Goal: Task Accomplishment & Management: Complete application form

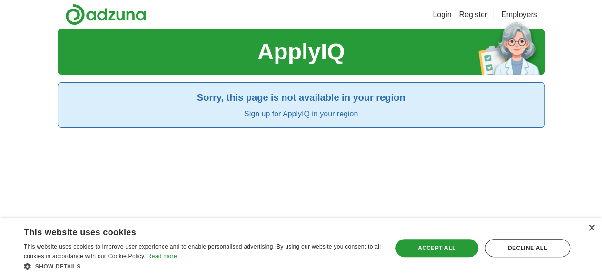
click at [599, 226] on div "× This website uses cookies This website uses cookies to improve user experienc…" at bounding box center [301, 248] width 602 height 60
click at [586, 230] on div "×" at bounding box center [589, 228] width 12 height 7
click at [593, 227] on div "×" at bounding box center [590, 228] width 7 height 7
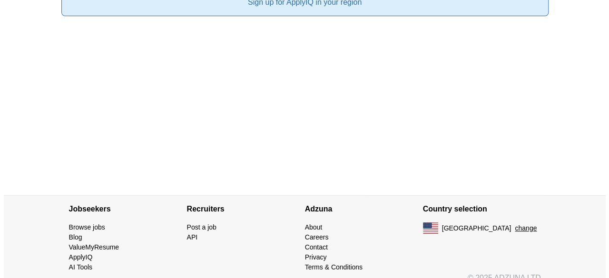
scroll to position [125, 0]
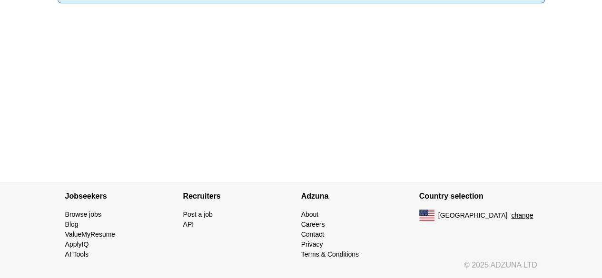
click at [511, 215] on button "change" at bounding box center [522, 216] width 22 height 10
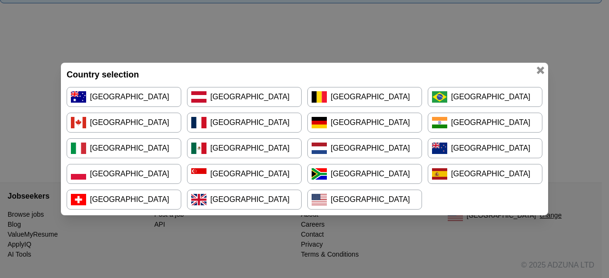
click at [240, 198] on link "[GEOGRAPHIC_DATA]" at bounding box center [244, 200] width 115 height 20
